Goal: Information Seeking & Learning: Learn about a topic

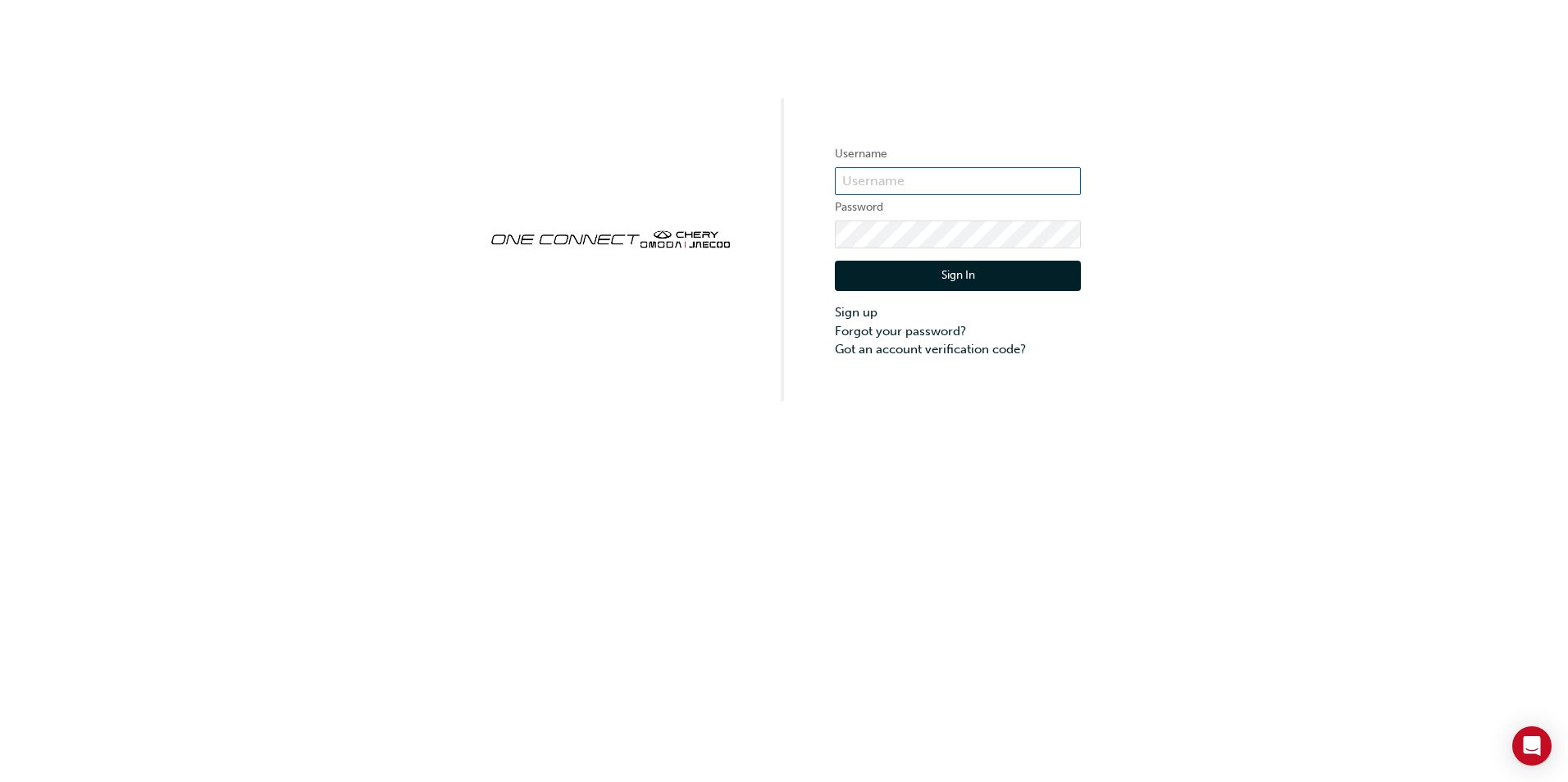
click at [863, 177] on input "text" at bounding box center [958, 181] width 246 height 28
type input "Wayne Cleave"
click at [855, 311] on link "Sign up" at bounding box center [958, 312] width 246 height 18
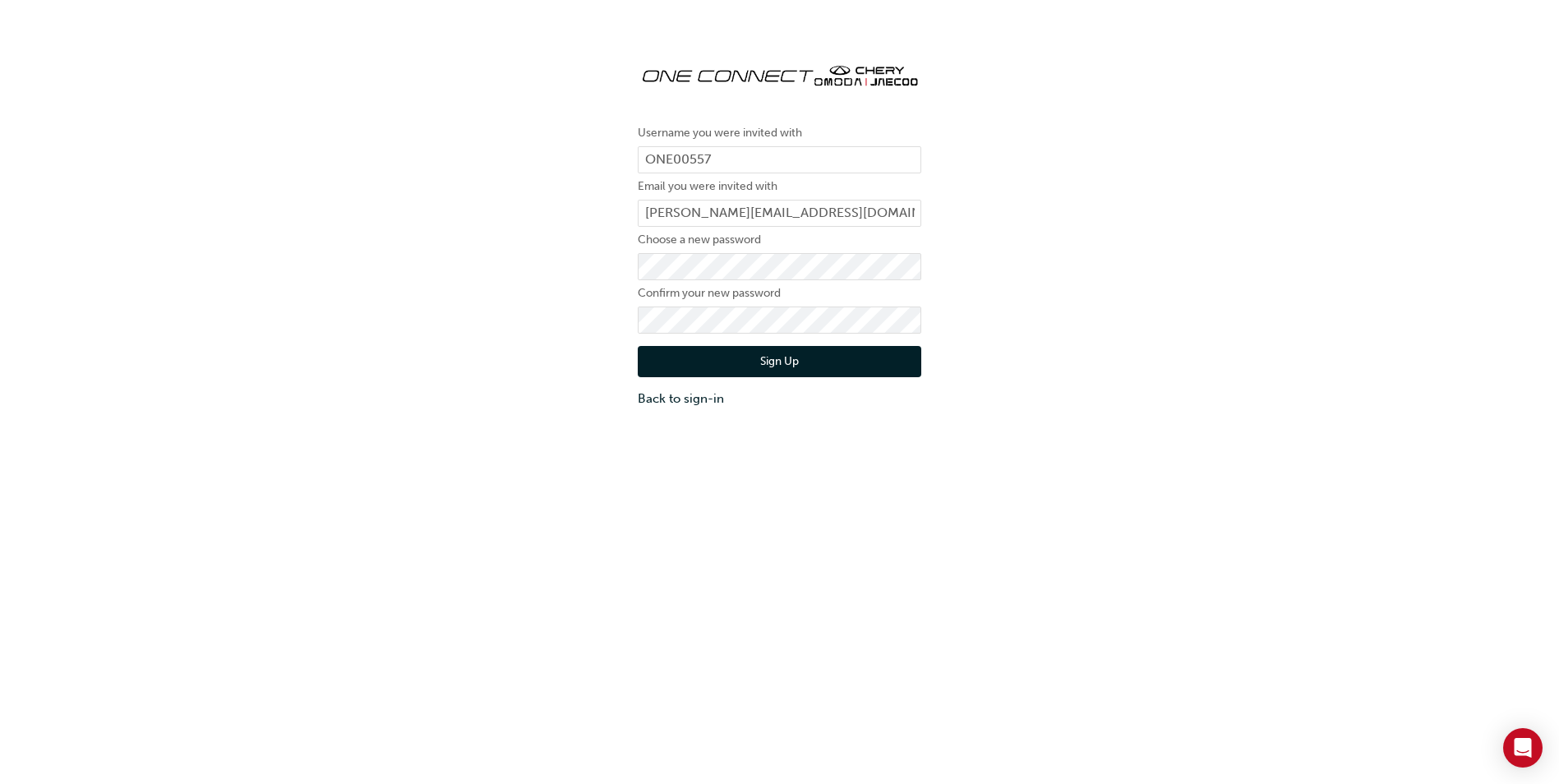
click at [780, 360] on button "Sign Up" at bounding box center [780, 361] width 284 height 32
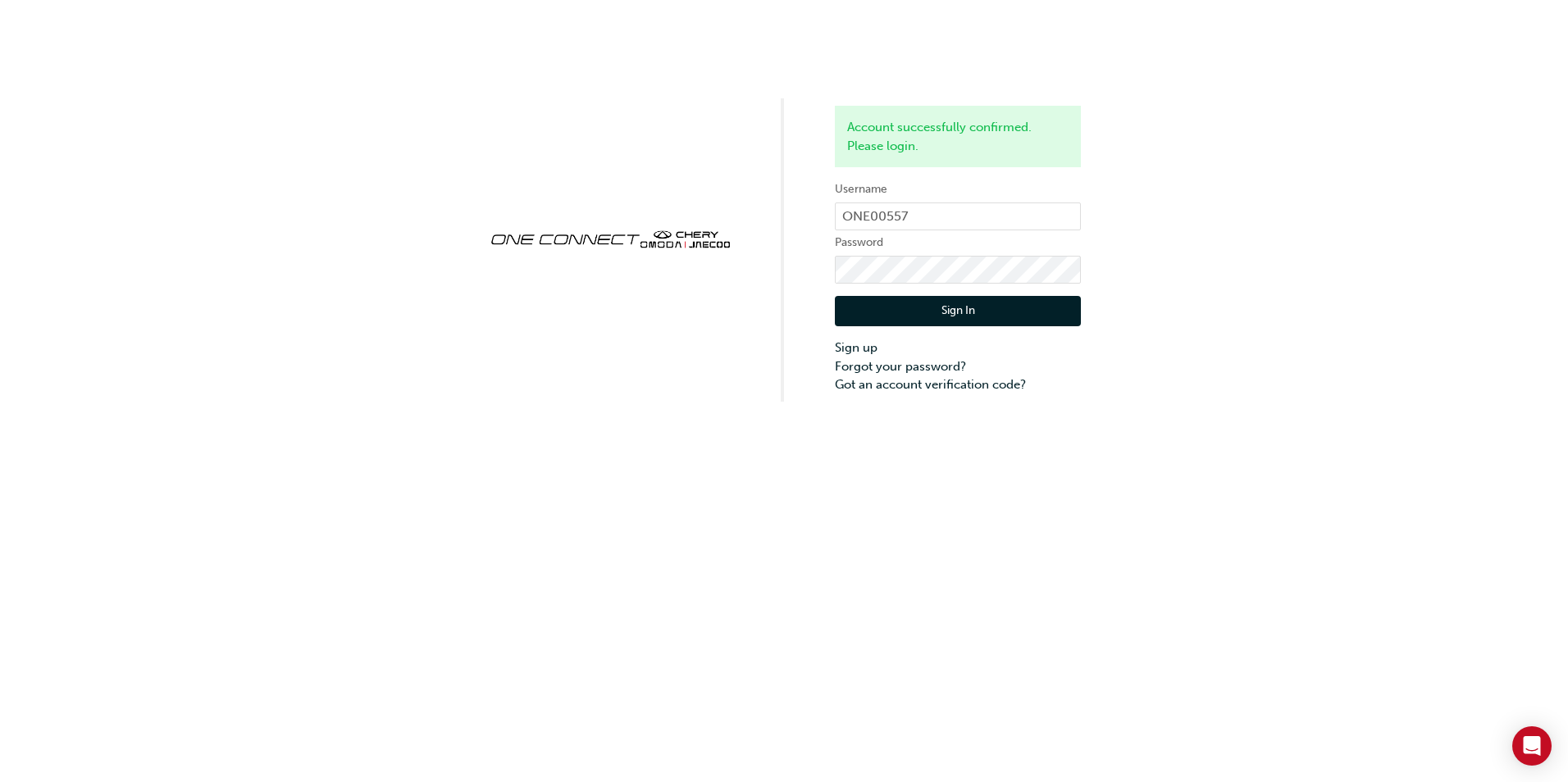
click at [965, 311] on button "Sign In" at bounding box center [958, 312] width 246 height 31
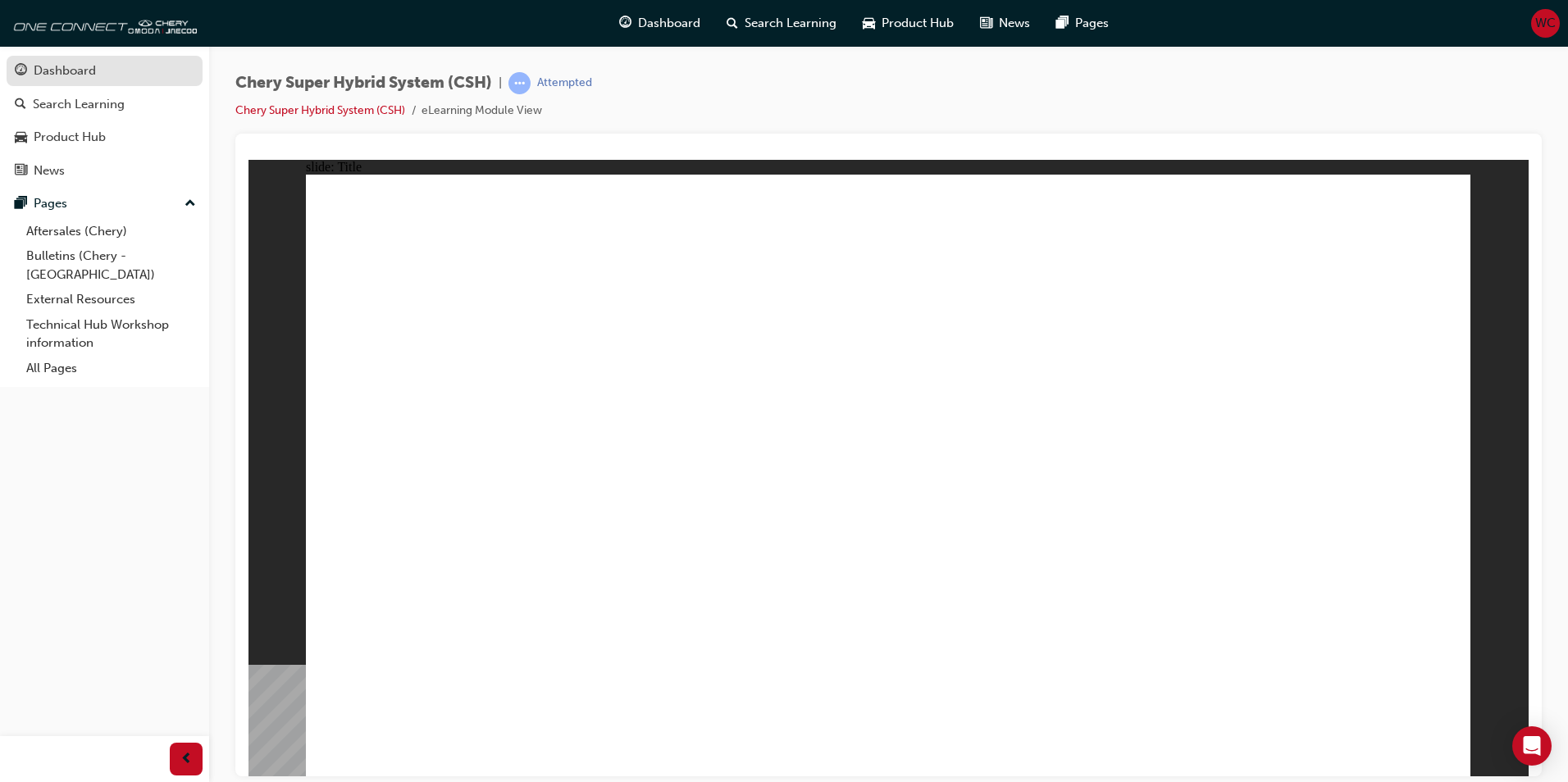
click at [65, 67] on div "Dashboard" at bounding box center [64, 71] width 62 height 18
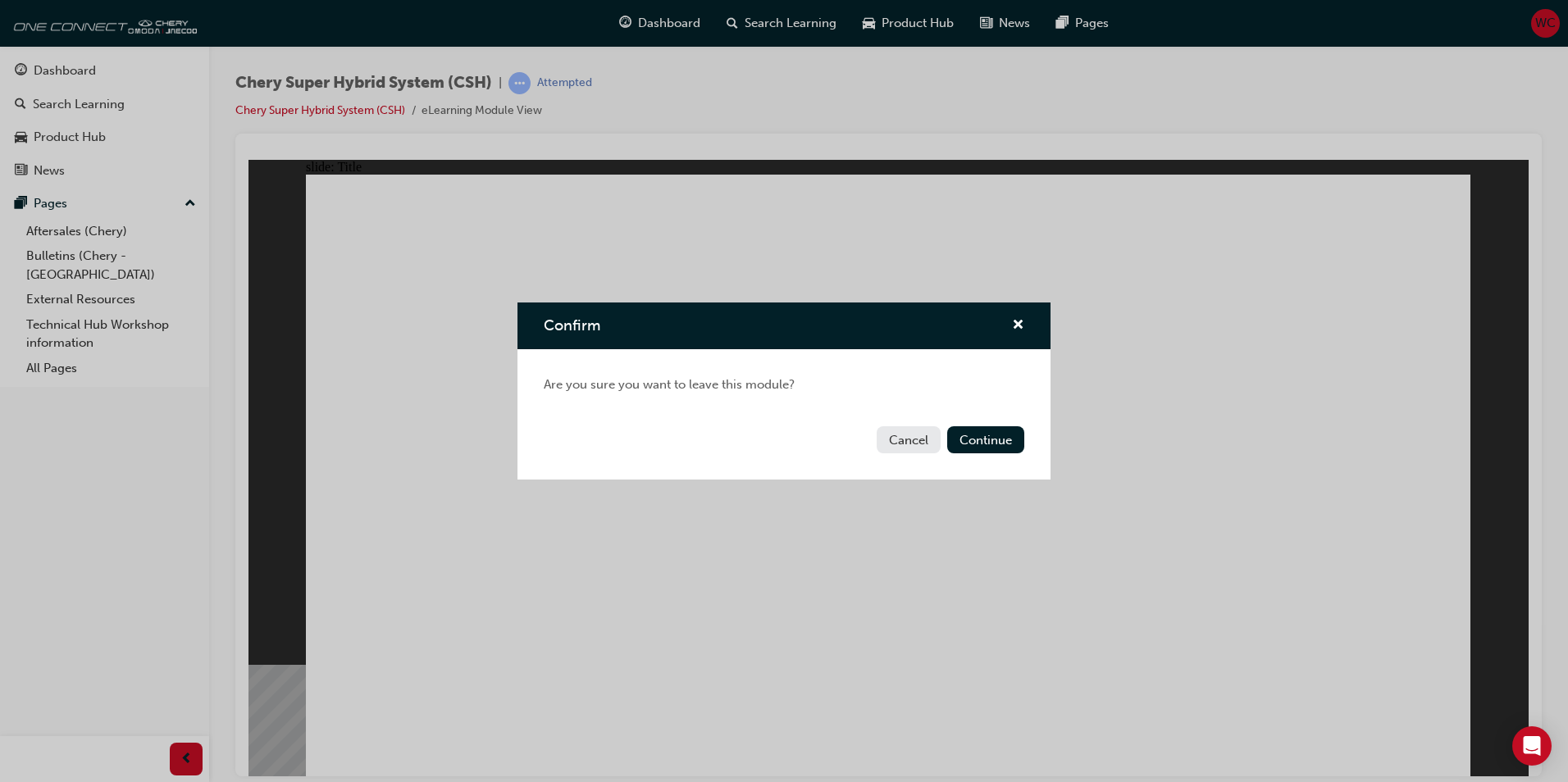
click at [907, 442] on button "Cancel" at bounding box center [908, 439] width 64 height 27
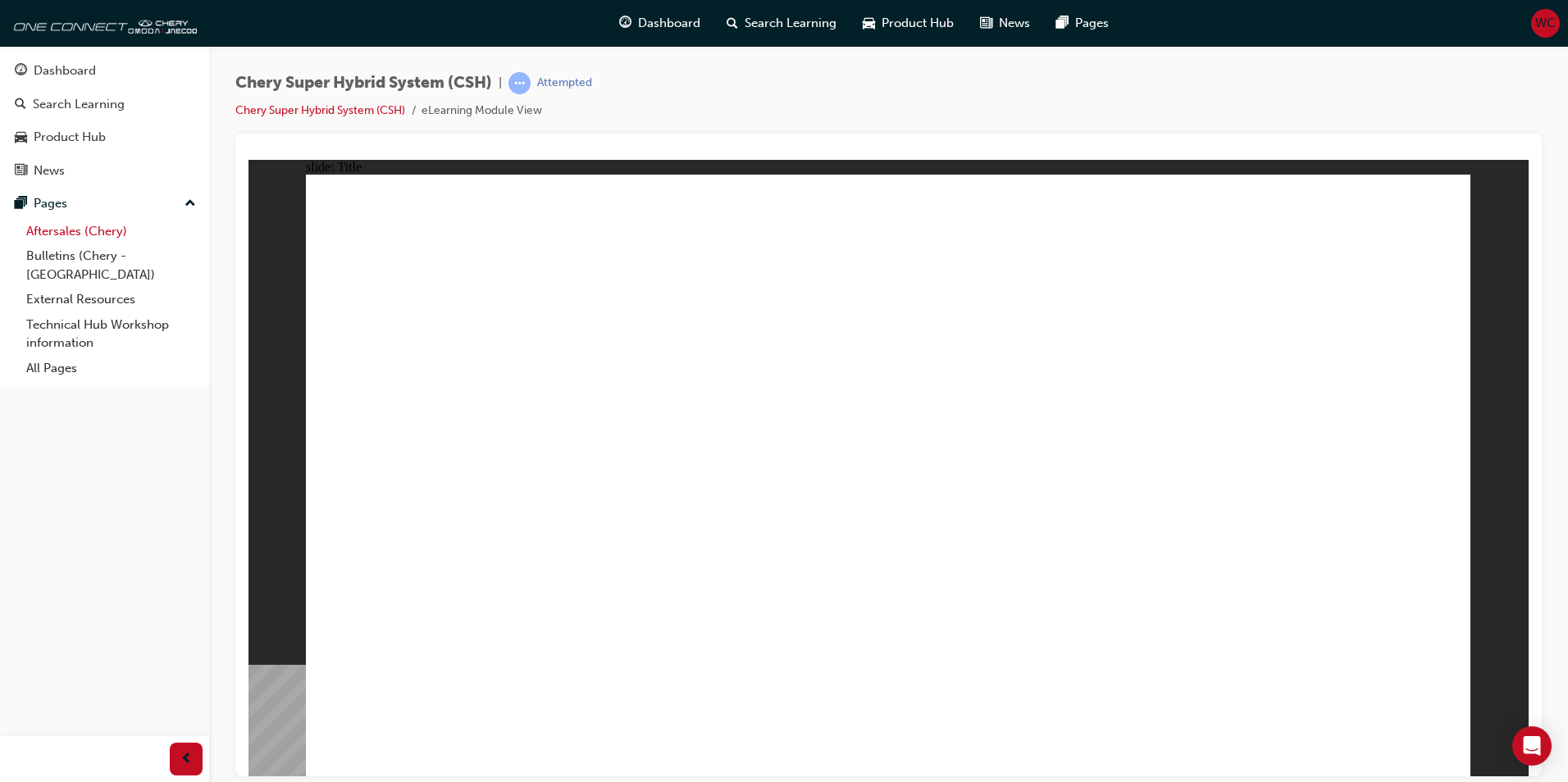
click at [98, 230] on link "Aftersales (Chery)" at bounding box center [111, 231] width 183 height 25
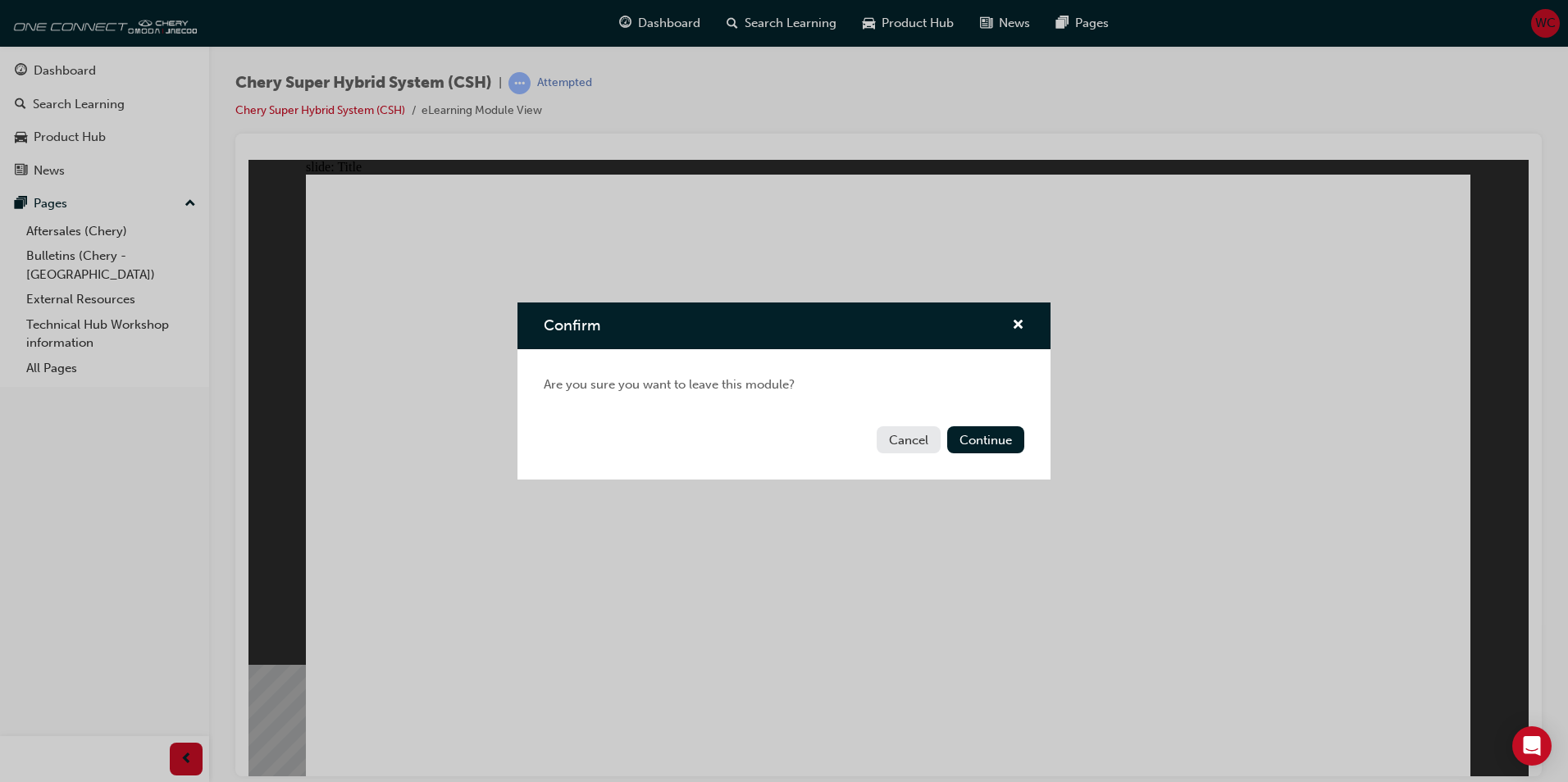
click at [66, 260] on div "Confirm Are you sure you want to leave this module? Cancel Continue" at bounding box center [784, 391] width 1568 height 782
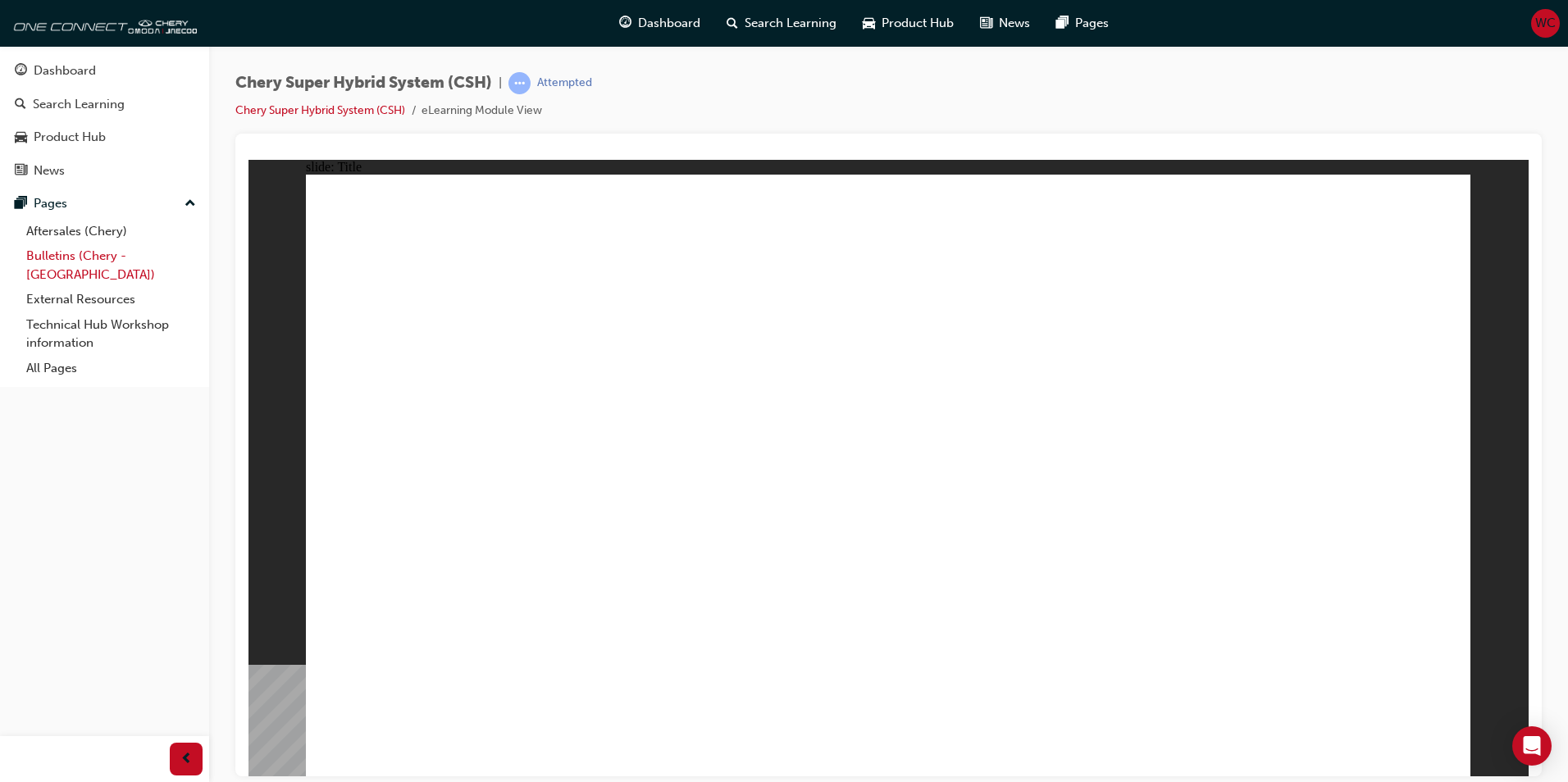
click at [65, 257] on link "Bulletins (Chery - [GEOGRAPHIC_DATA])" at bounding box center [111, 264] width 183 height 43
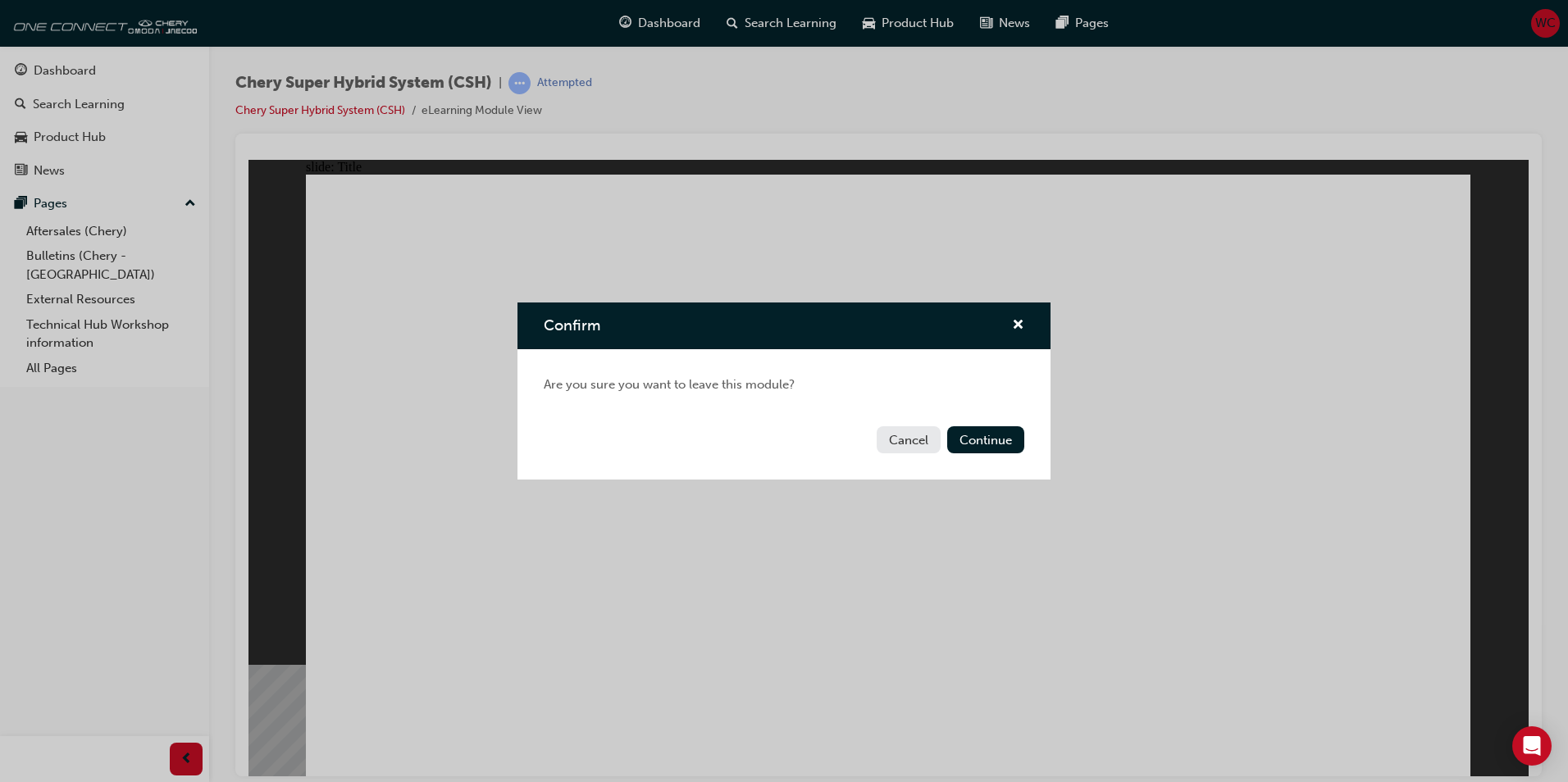
click at [71, 228] on div "Confirm Are you sure you want to leave this module? Cancel Continue" at bounding box center [784, 391] width 1568 height 782
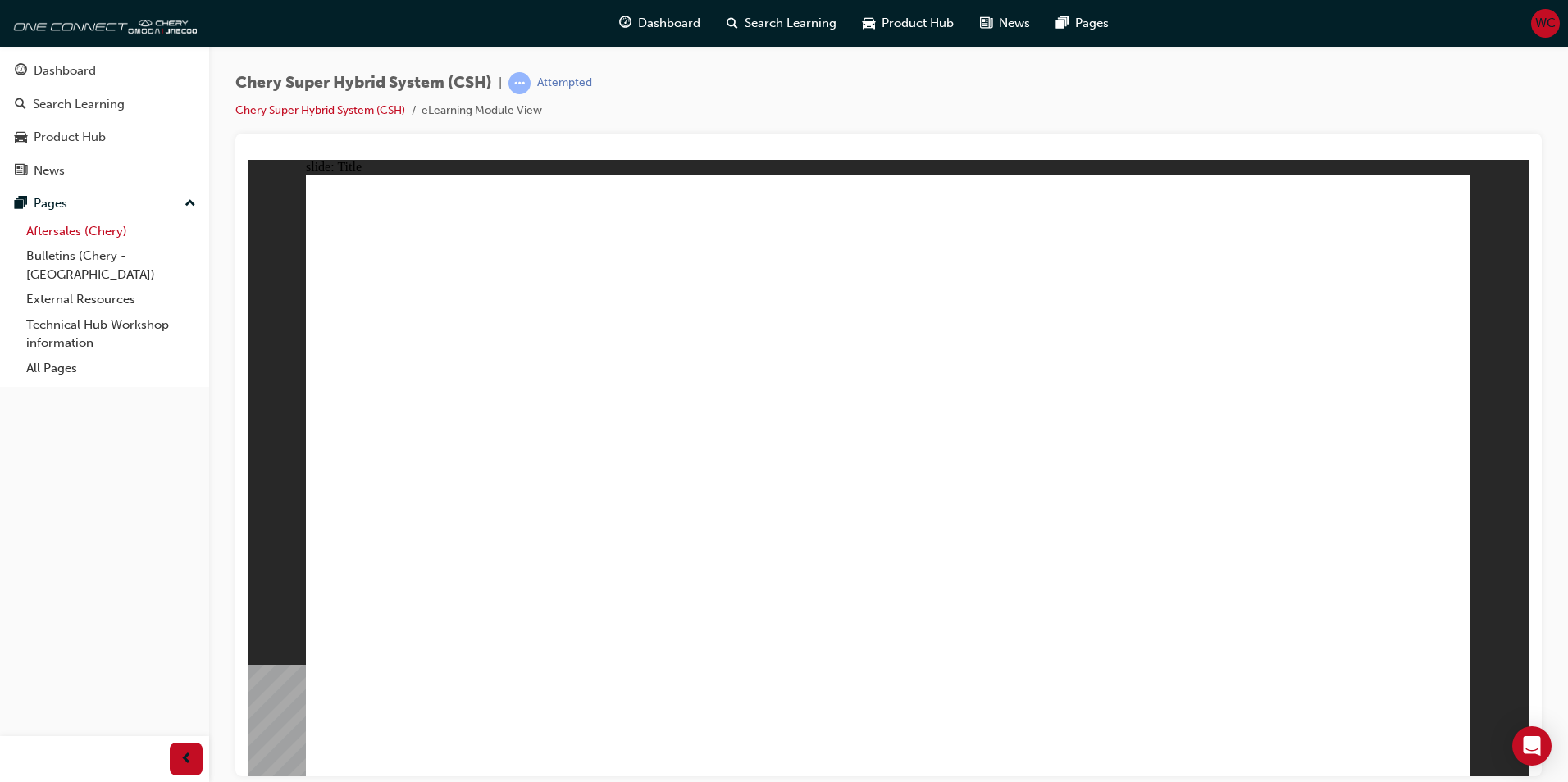
click at [61, 233] on link "Aftersales (Chery)" at bounding box center [111, 231] width 183 height 25
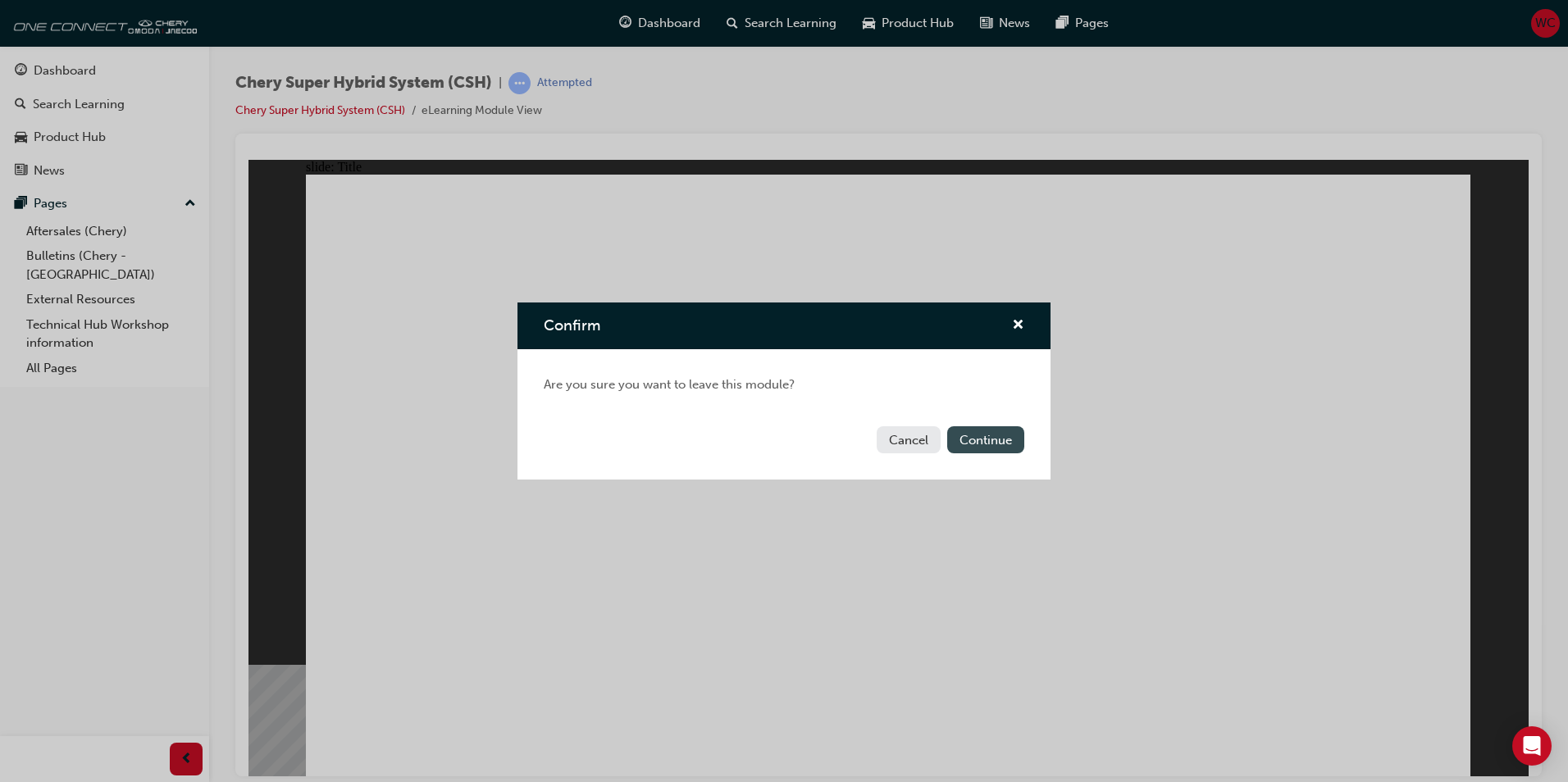
click at [1004, 446] on button "Continue" at bounding box center [985, 439] width 77 height 27
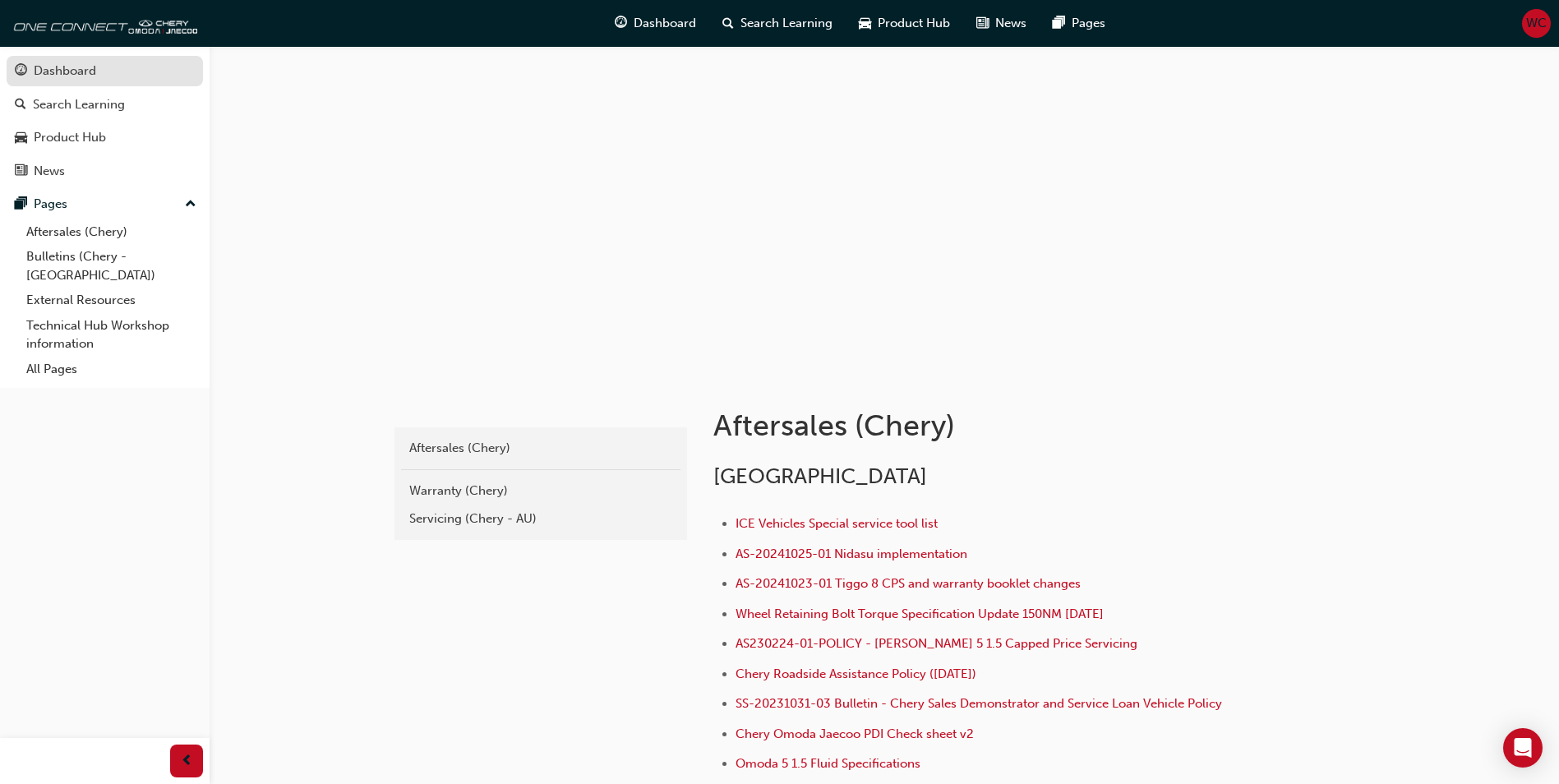
click at [76, 69] on div "Dashboard" at bounding box center [64, 71] width 62 height 19
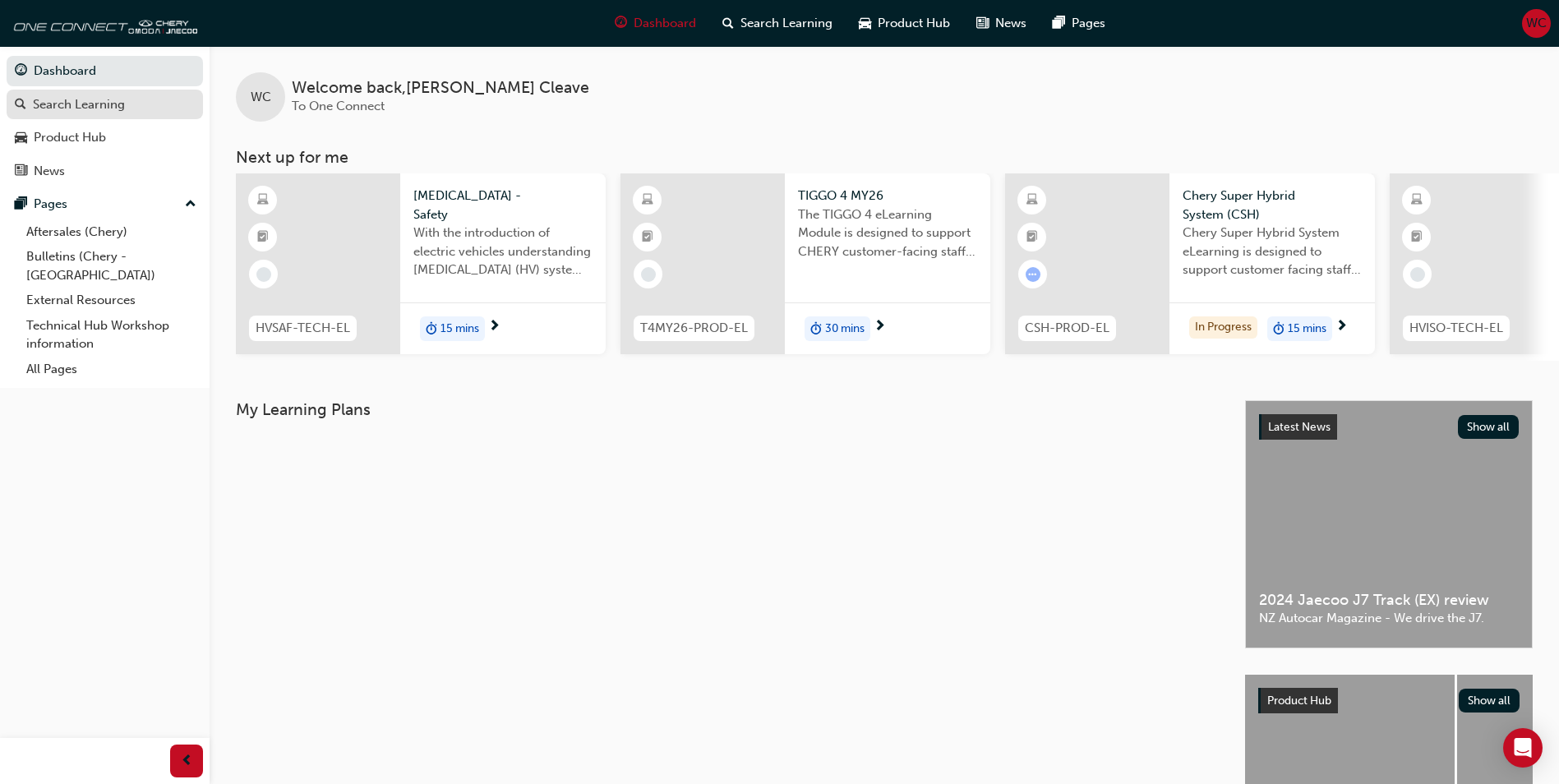
click at [98, 100] on div "Search Learning" at bounding box center [78, 105] width 92 height 19
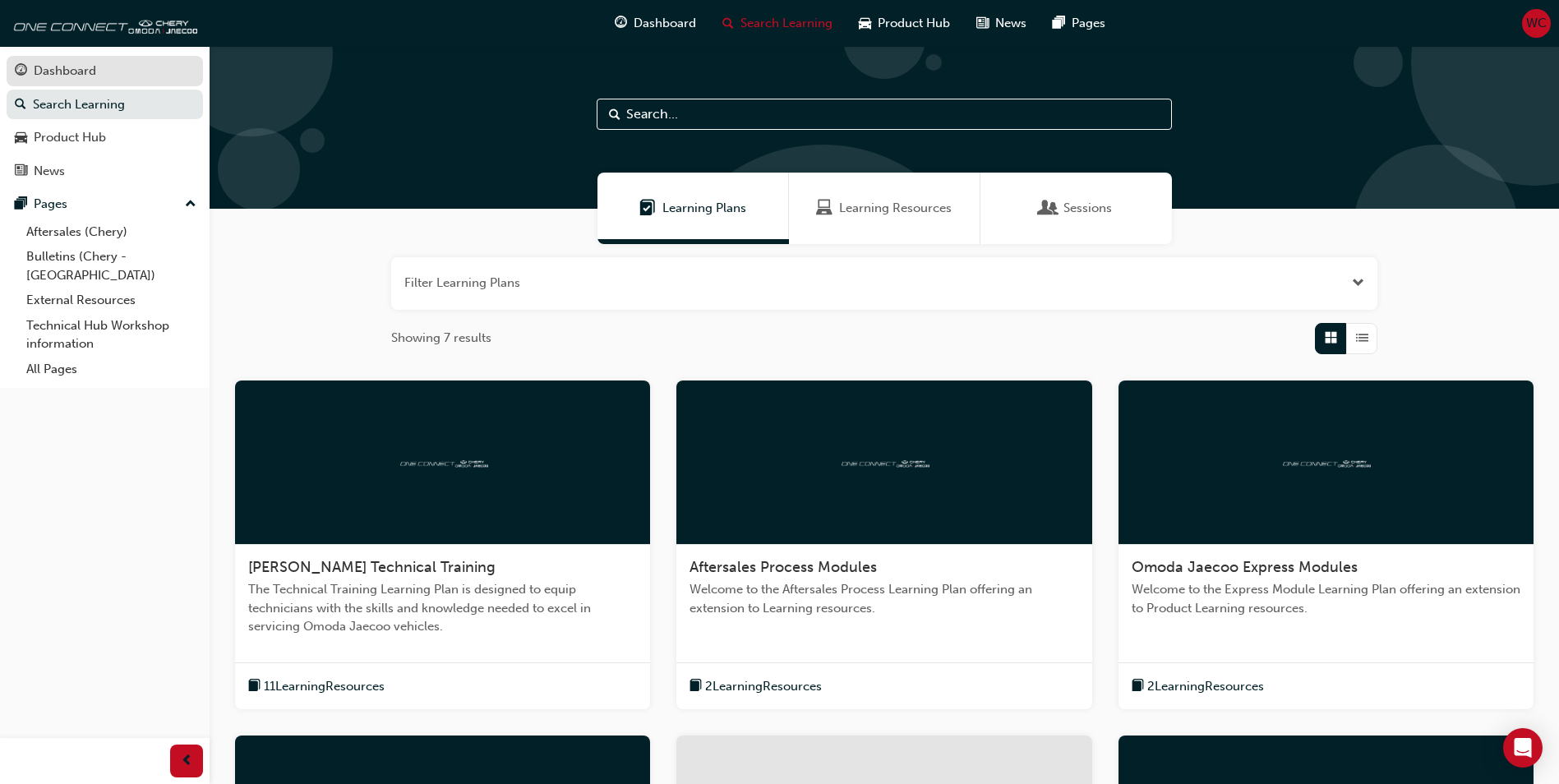
click at [105, 70] on div "Dashboard" at bounding box center [105, 71] width 180 height 20
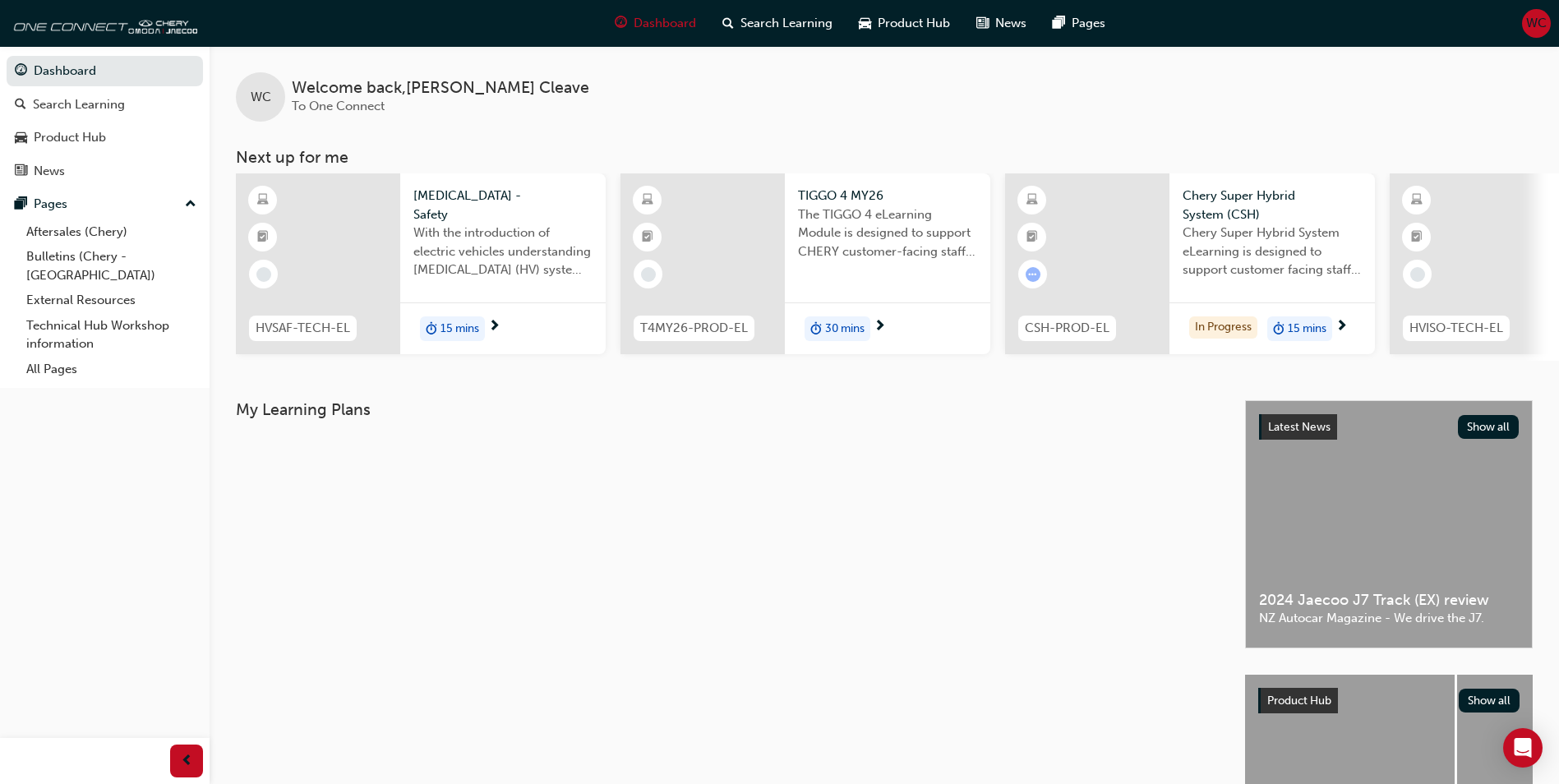
click at [1086, 107] on div "WC Welcome back , Wayne Cleave To One Connect" at bounding box center [884, 84] width 1350 height 76
drag, startPoint x: 1527, startPoint y: 0, endPoint x: 1153, endPoint y: 78, distance: 382.0
click at [1109, 79] on div "WC Welcome back , Wayne Cleave To One Connect" at bounding box center [884, 84] width 1350 height 76
click at [70, 103] on div "Search Learning" at bounding box center [78, 105] width 92 height 19
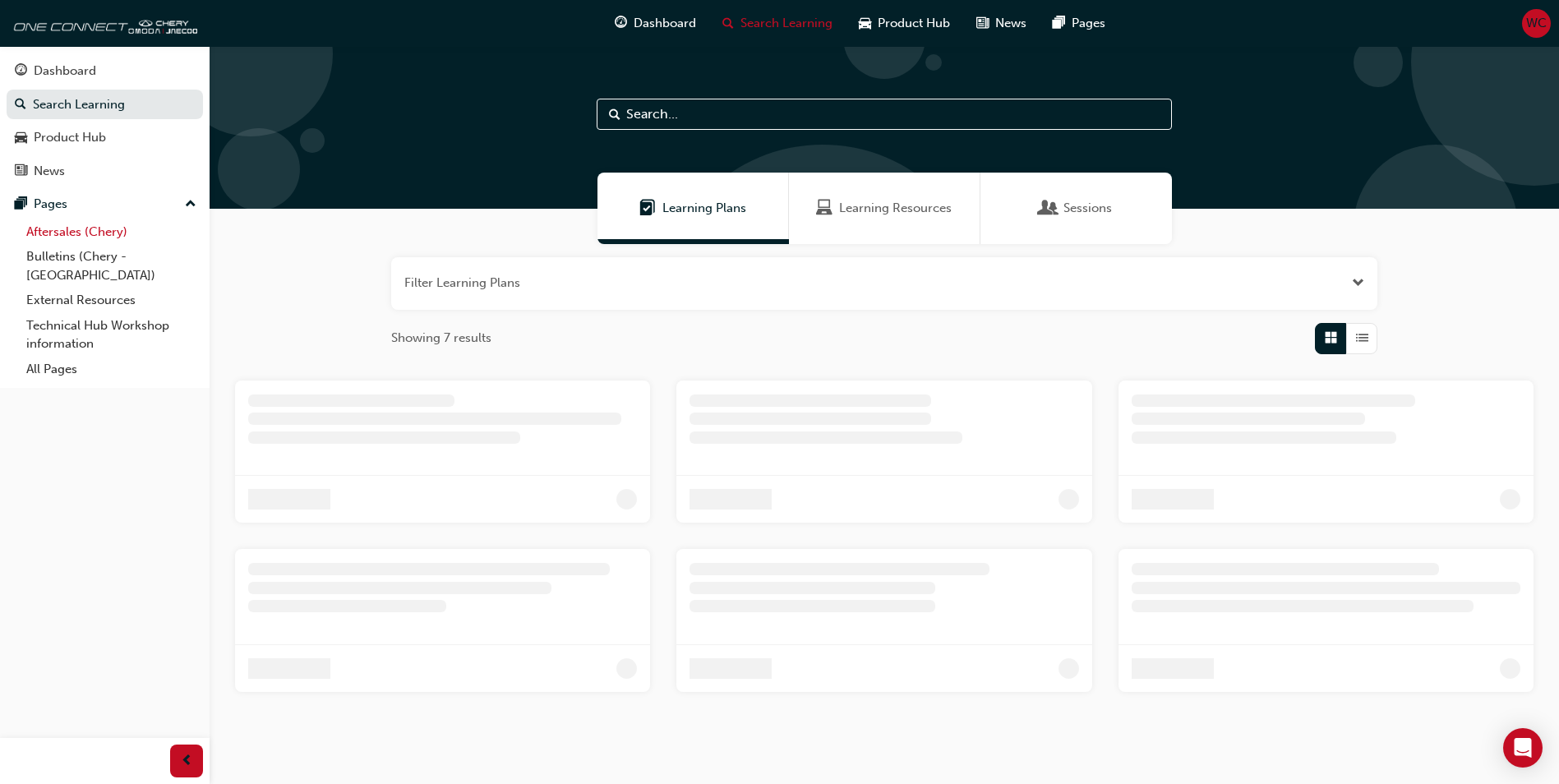
click at [91, 230] on link "Aftersales (Chery)" at bounding box center [111, 232] width 184 height 25
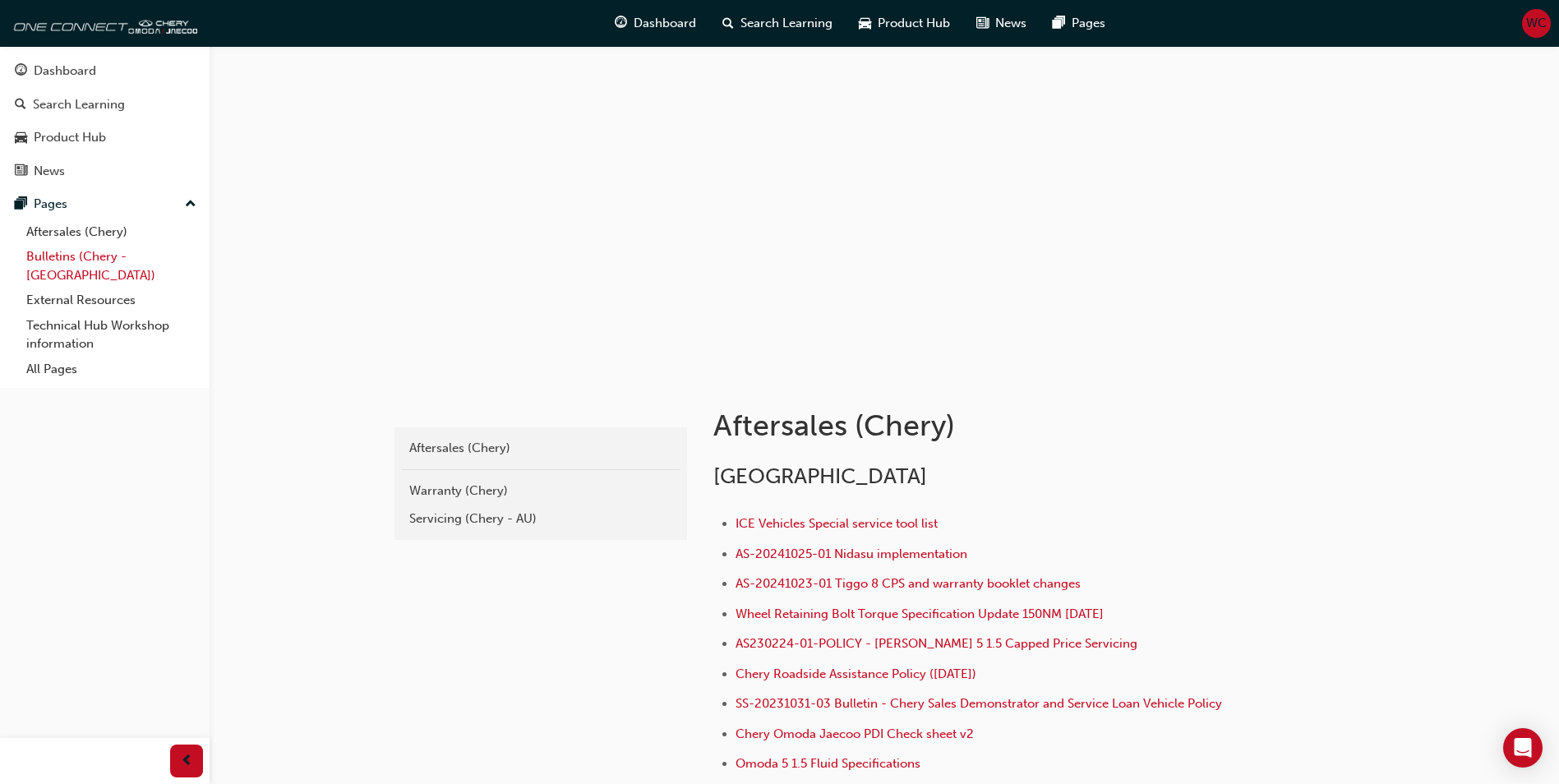
click at [82, 257] on link "Bulletins (Chery - [GEOGRAPHIC_DATA])" at bounding box center [111, 265] width 184 height 44
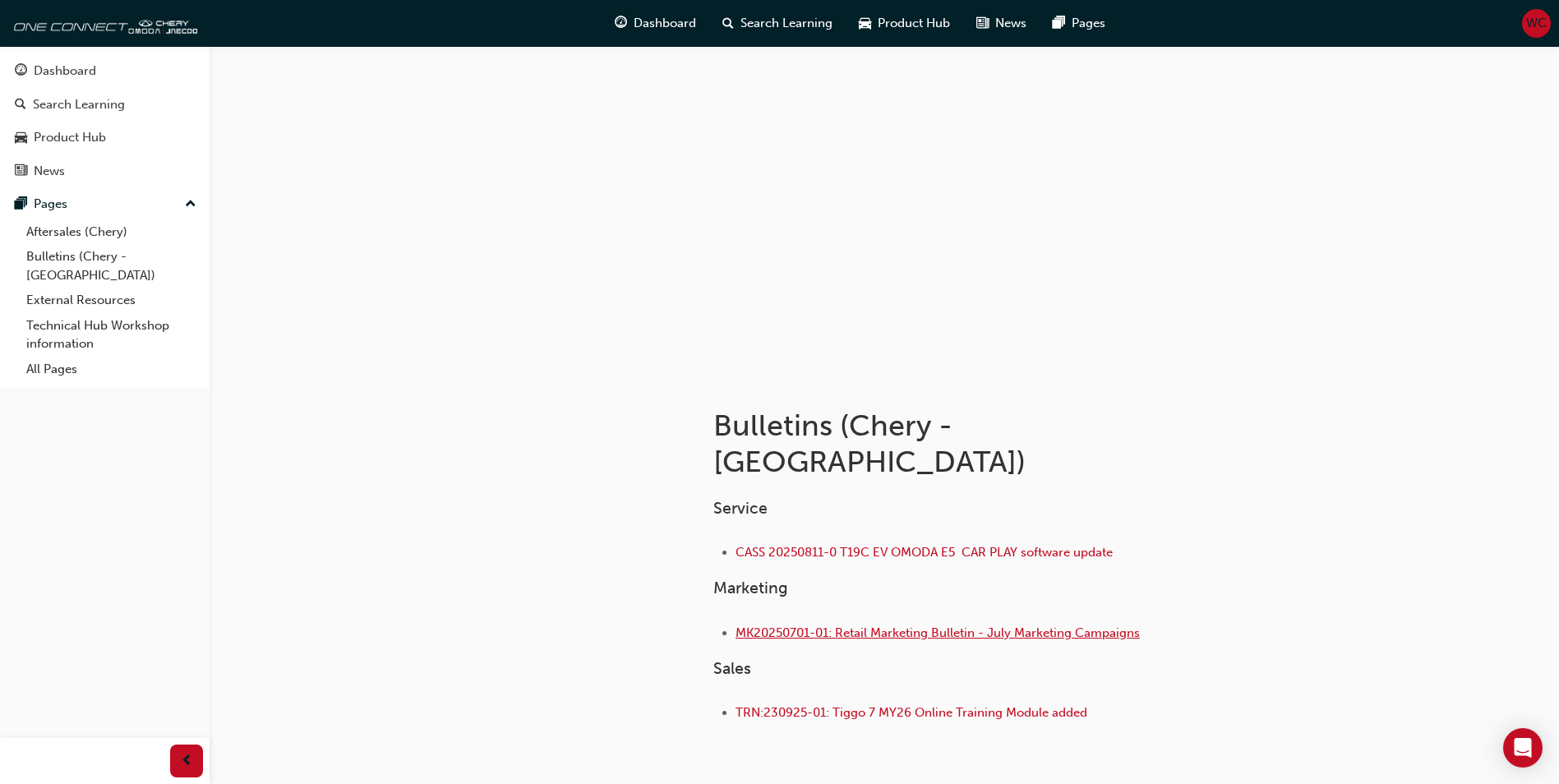
click at [865, 626] on span "MK20250701-01: Retail Marketing Bulletin - July Marketing Campaigns" at bounding box center [938, 633] width 404 height 15
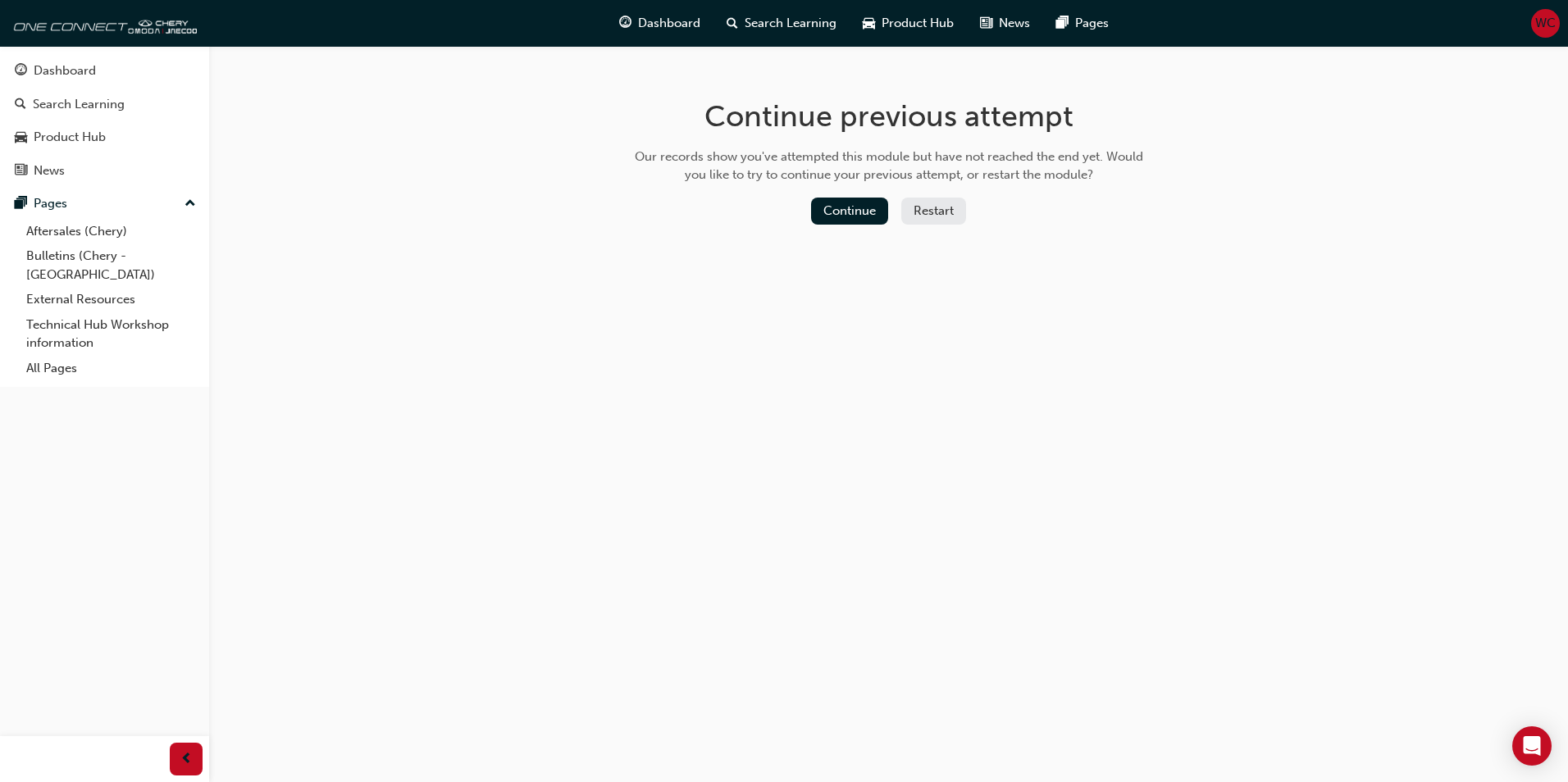
click at [1555, 18] on div "WC" at bounding box center [1545, 23] width 29 height 29
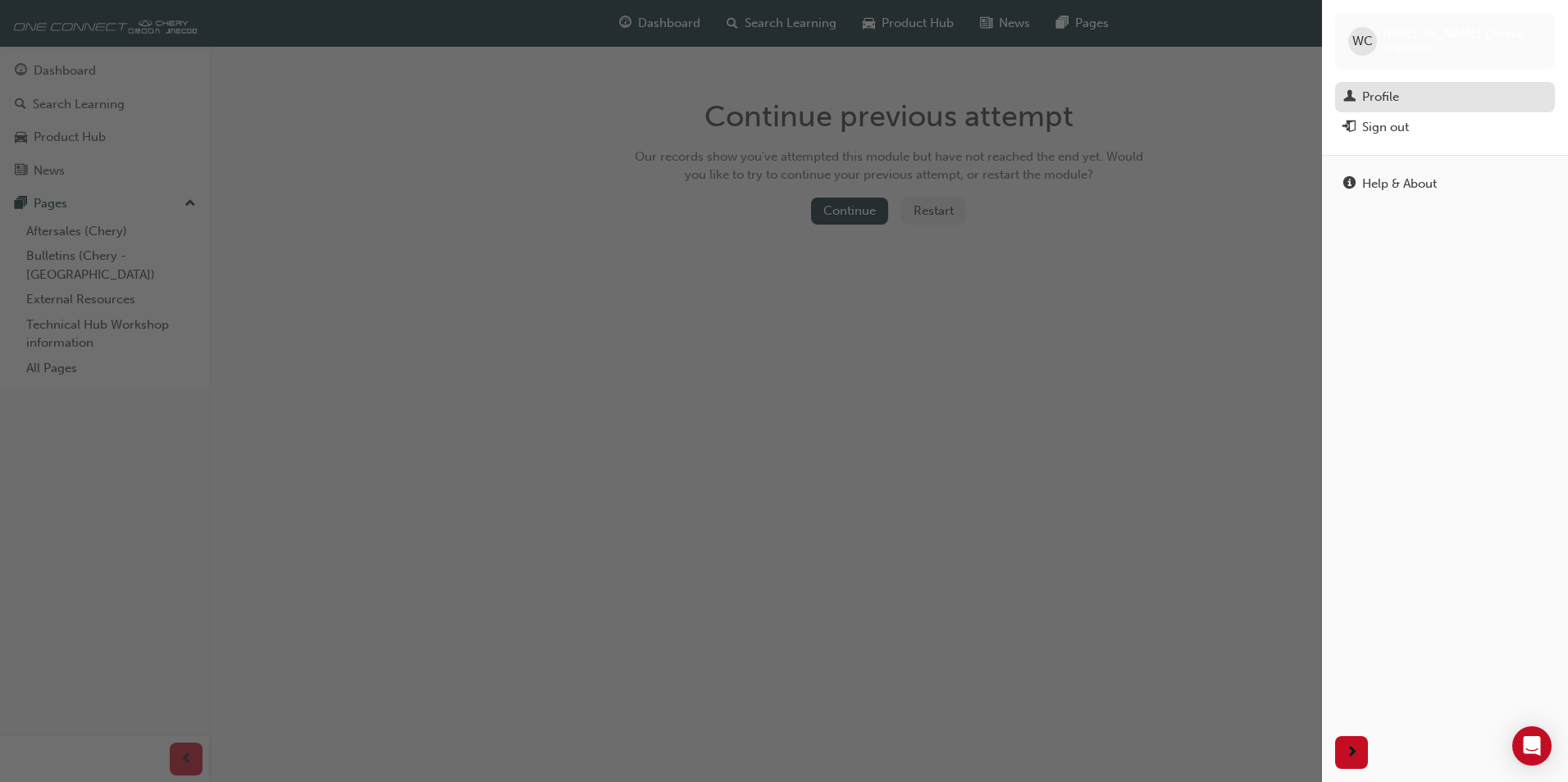
click at [1385, 104] on div "Profile" at bounding box center [1380, 97] width 37 height 18
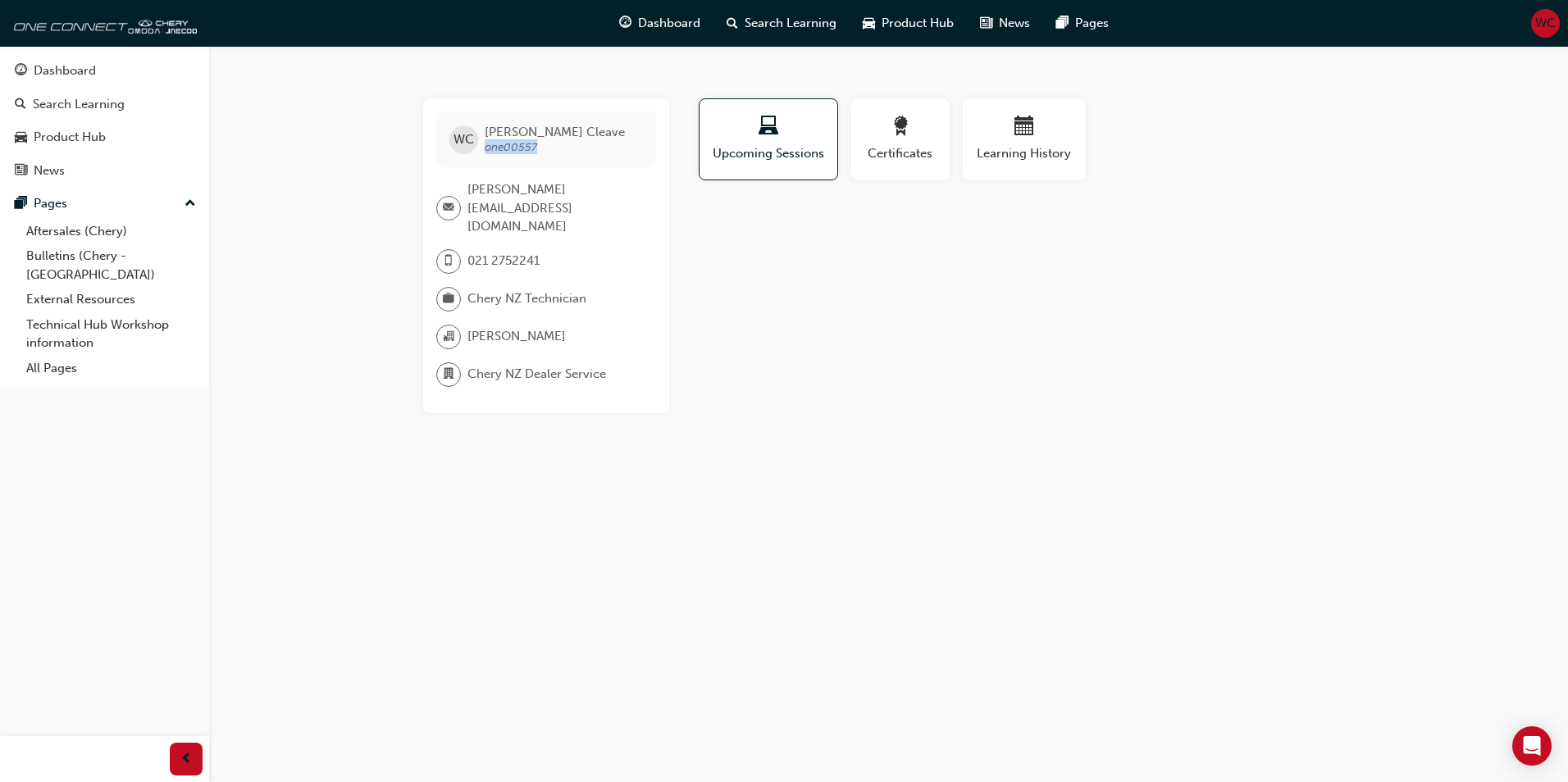
drag, startPoint x: 539, startPoint y: 150, endPoint x: 482, endPoint y: 149, distance: 57.0
click at [482, 149] on div "WC [PERSON_NAME] one00557" at bounding box center [546, 140] width 220 height 55
drag, startPoint x: 482, startPoint y: 149, endPoint x: 494, endPoint y: 149, distance: 12.0
copy span "one00557"
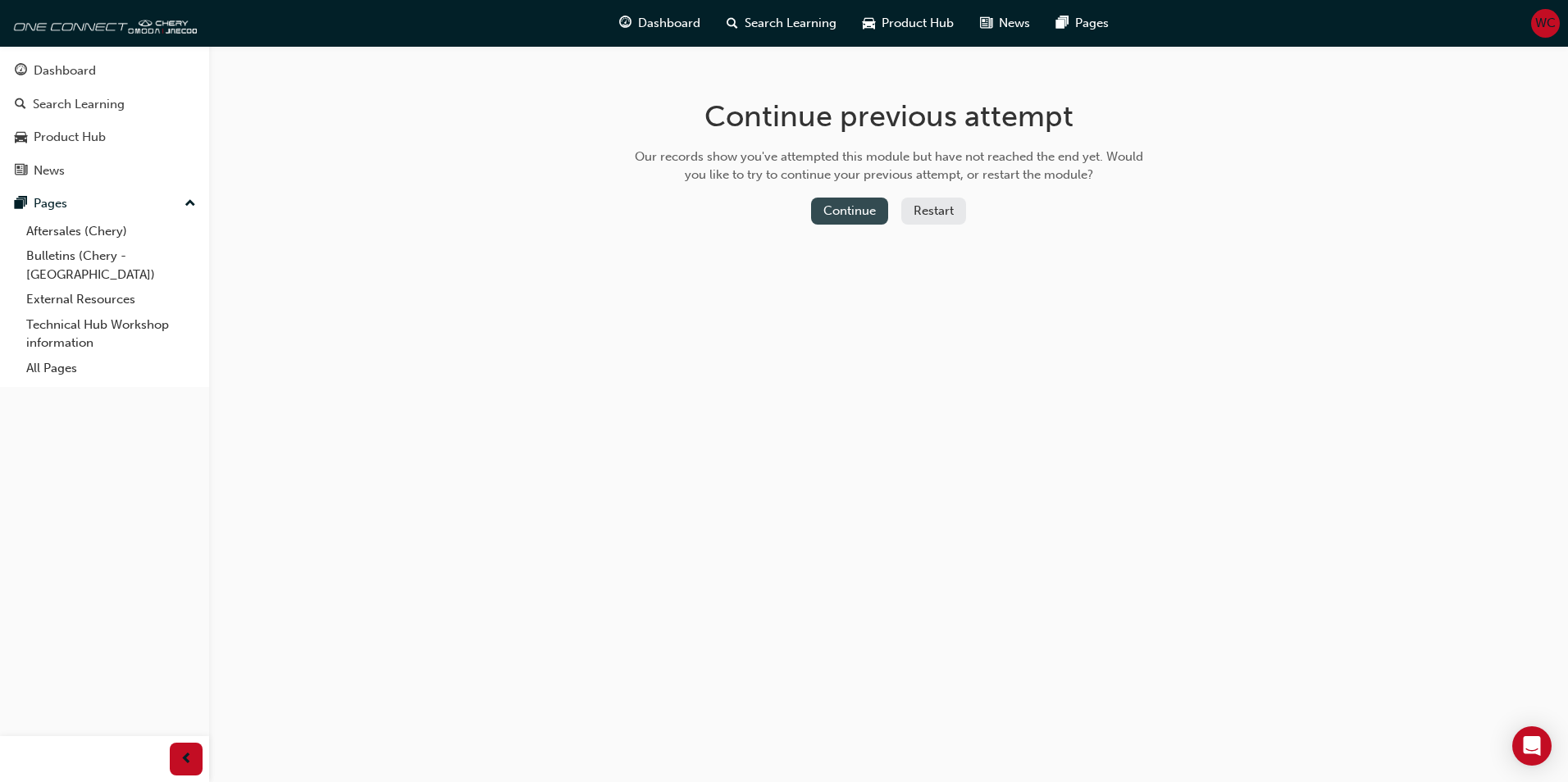
click at [852, 214] on button "Continue" at bounding box center [849, 211] width 77 height 27
